Goal: Transaction & Acquisition: Obtain resource

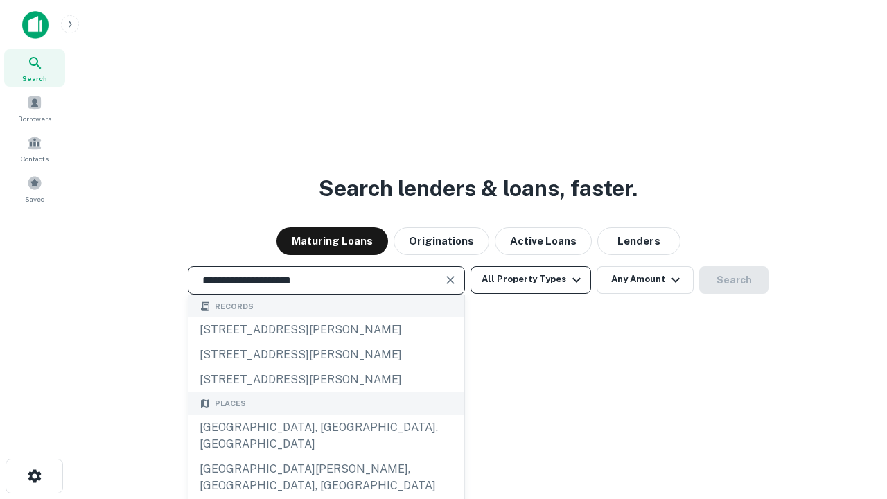
click at [326, 457] on div "[GEOGRAPHIC_DATA], [GEOGRAPHIC_DATA], [GEOGRAPHIC_DATA]" at bounding box center [326, 436] width 276 height 42
type input "**********"
click at [531, 279] on button "All Property Types" at bounding box center [531, 280] width 121 height 28
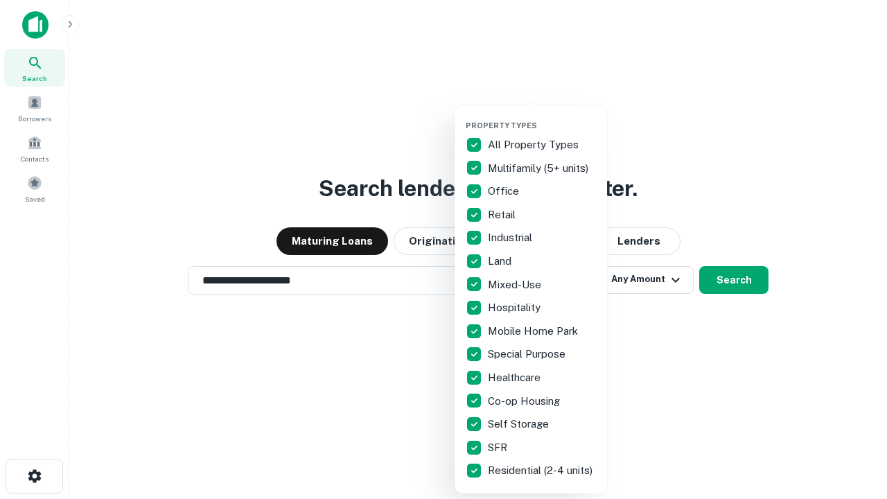
click at [542, 116] on button "button" at bounding box center [542, 116] width 152 height 1
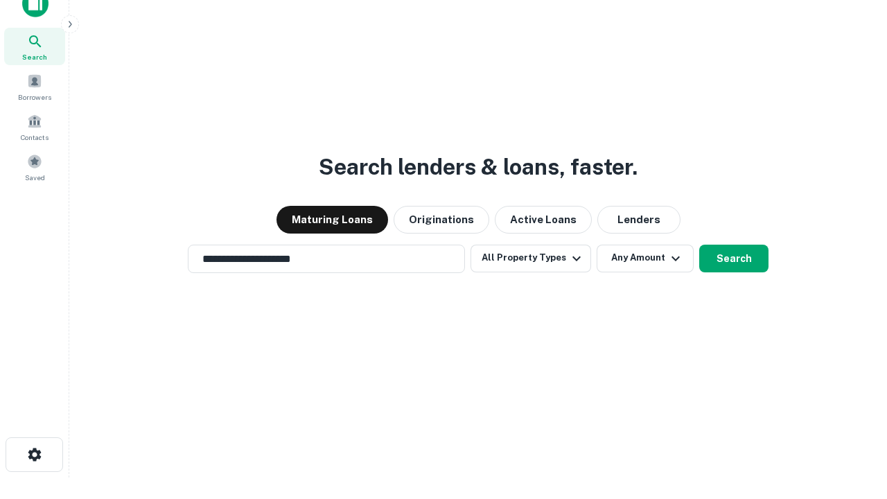
scroll to position [8, 167]
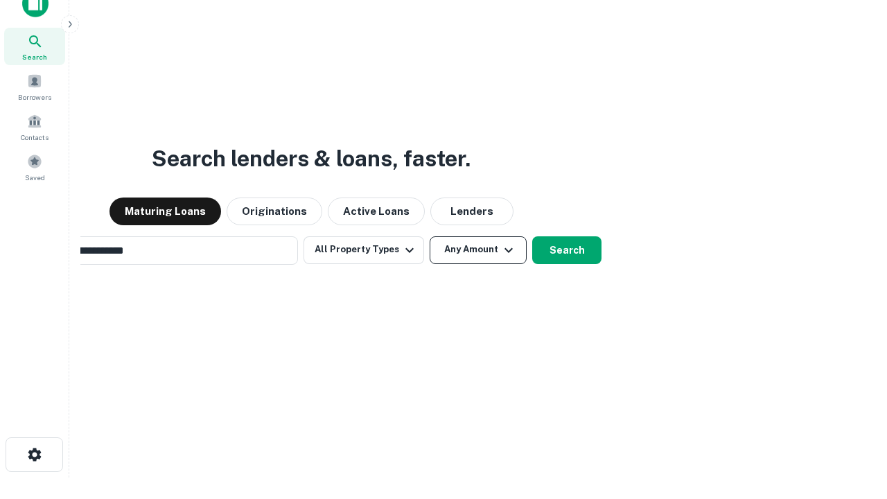
click at [430, 236] on button "Any Amount" at bounding box center [478, 250] width 97 height 28
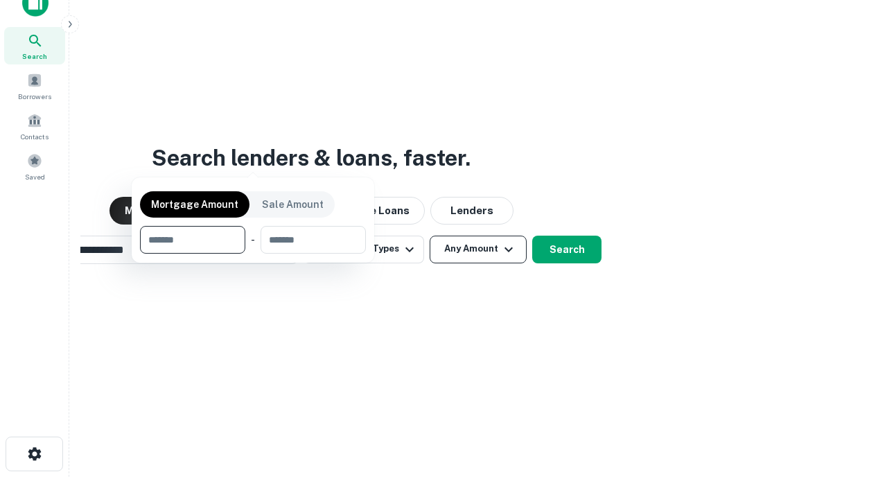
scroll to position [100, 392]
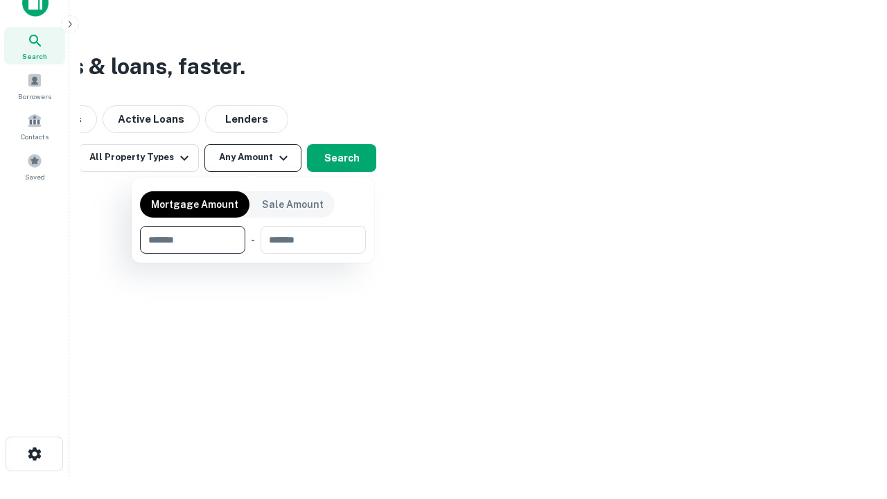
type input "*******"
click at [253, 254] on button "button" at bounding box center [253, 254] width 226 height 1
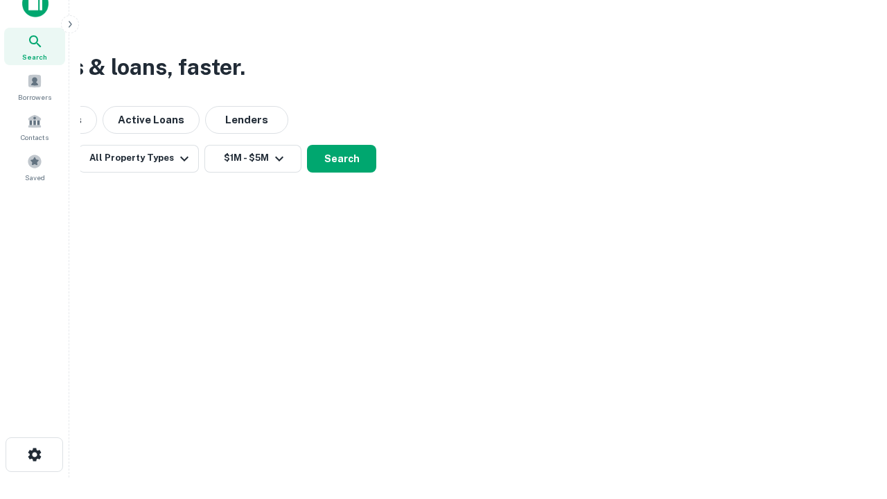
scroll to position [8, 256]
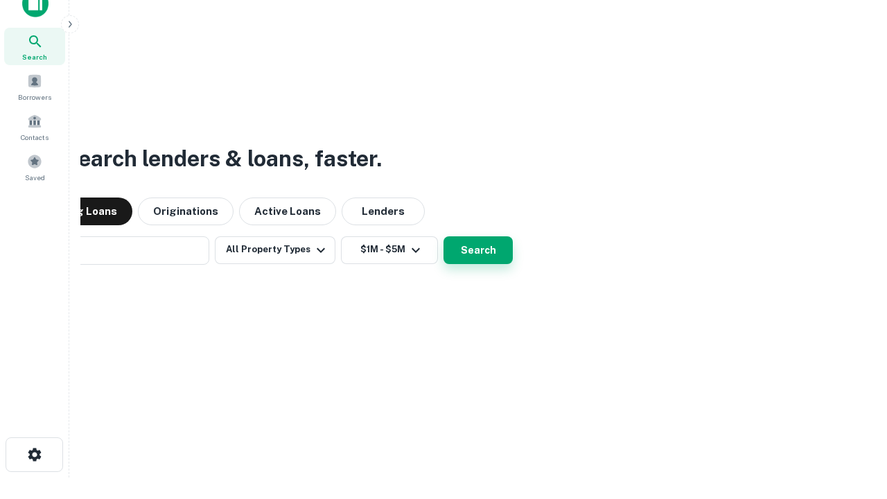
click at [443, 236] on button "Search" at bounding box center [477, 250] width 69 height 28
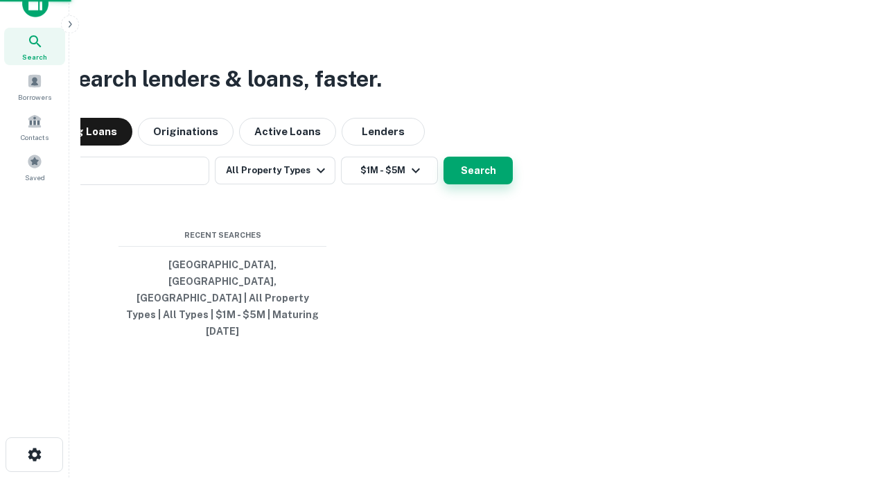
scroll to position [37, 392]
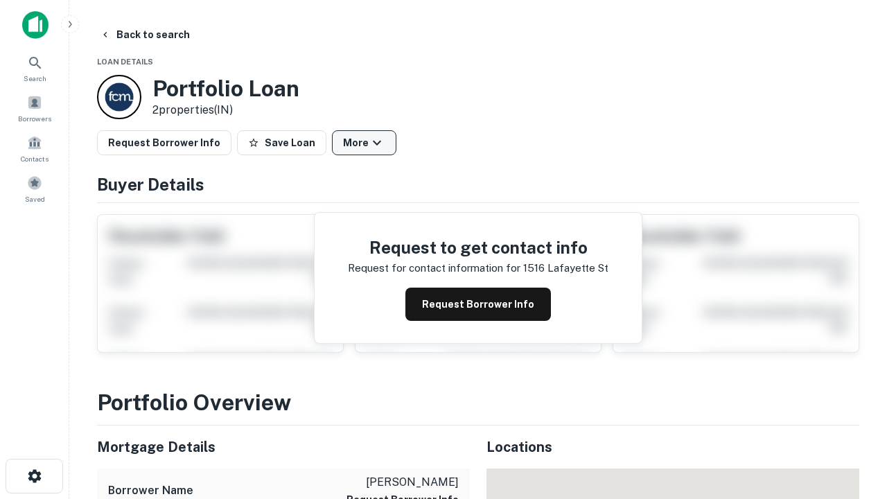
click at [364, 143] on button "More" at bounding box center [364, 142] width 64 height 25
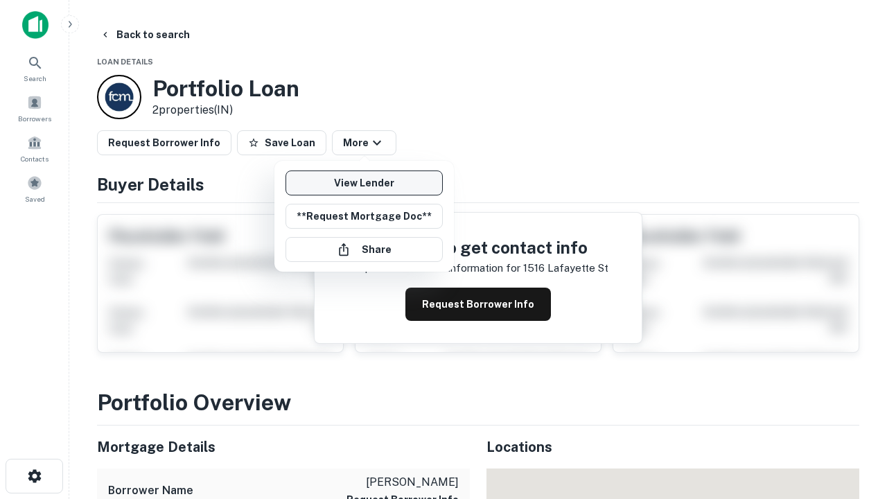
click at [364, 183] on link "View Lender" at bounding box center [363, 182] width 157 height 25
